Goal: Task Accomplishment & Management: Use online tool/utility

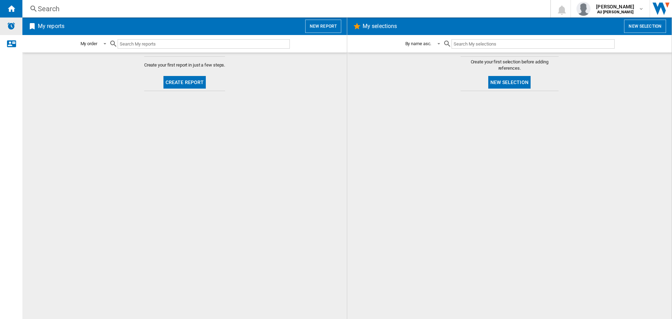
click at [10, 27] on img "Alerts" at bounding box center [11, 26] width 8 height 8
click at [316, 29] on button "New report" at bounding box center [323, 26] width 36 height 13
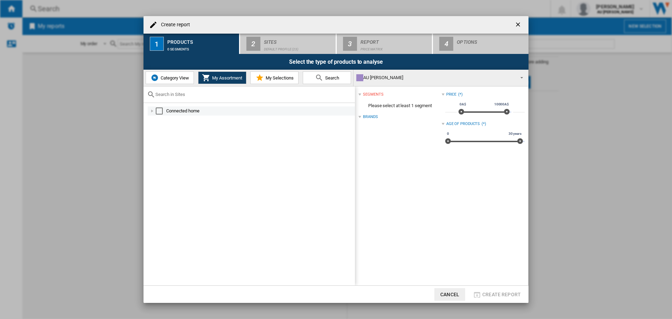
click at [306, 113] on div "Connected home" at bounding box center [260, 110] width 188 height 7
click at [159, 110] on div "Select" at bounding box center [159, 110] width 7 height 7
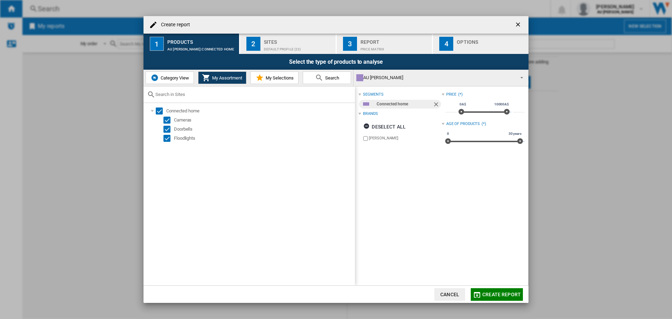
click at [304, 45] on div "Default profile (23)" at bounding box center [298, 47] width 69 height 7
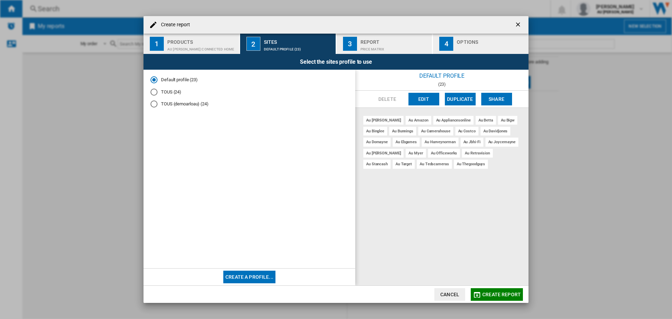
drag, startPoint x: 170, startPoint y: 93, endPoint x: 173, endPoint y: 96, distance: 4.1
click at [170, 93] on md-radio-button "TOUS (24)" at bounding box center [249, 92] width 198 height 7
click at [501, 294] on span "Create report" at bounding box center [501, 294] width 38 height 6
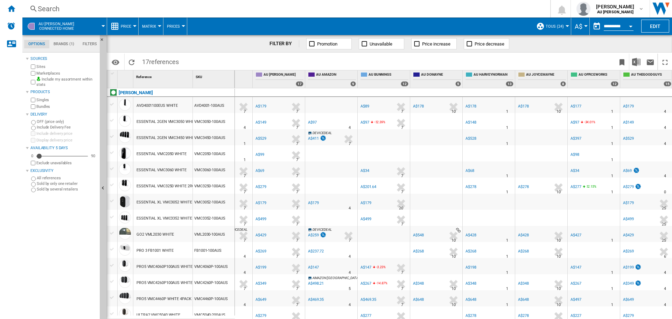
scroll to position [0, 39]
click at [589, 75] on span "AU OFFICEWORKS" at bounding box center [594, 75] width 40 height 6
click at [568, 73] on div at bounding box center [569, 74] width 7 height 5
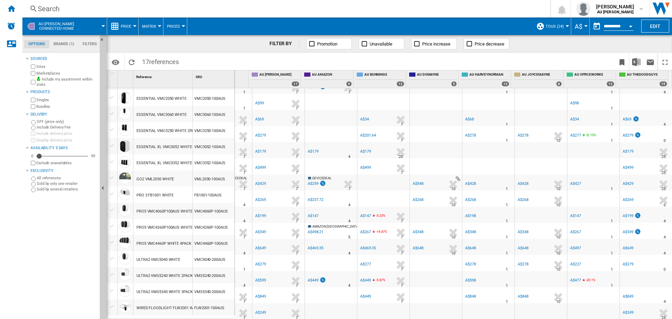
scroll to position [20, 0]
